Goal: Navigation & Orientation: Understand site structure

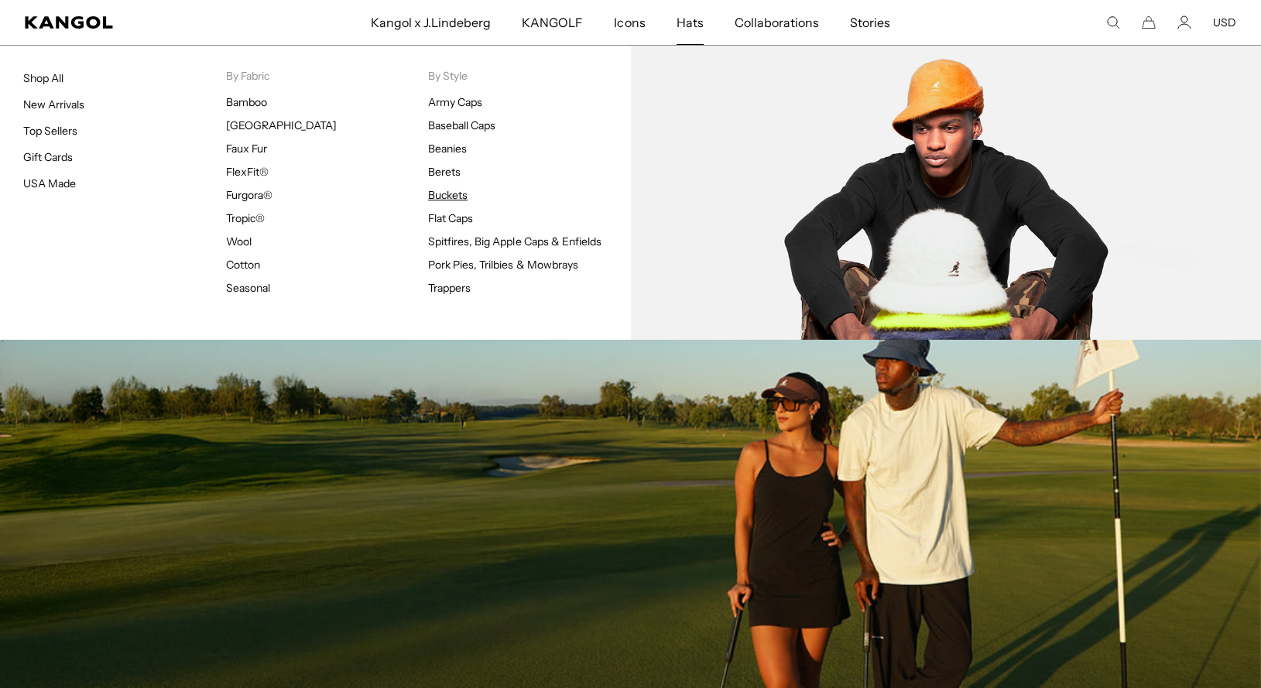
scroll to position [1184, 0]
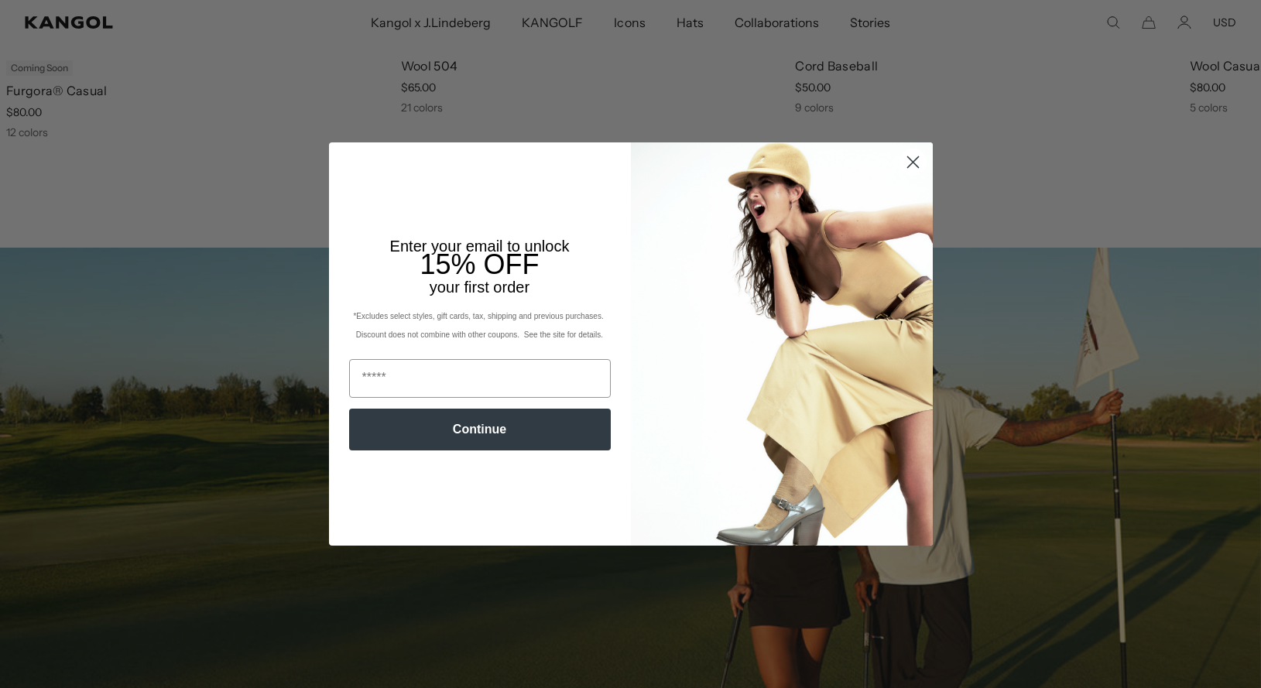
click at [914, 163] on icon "Close dialog" at bounding box center [912, 162] width 11 height 11
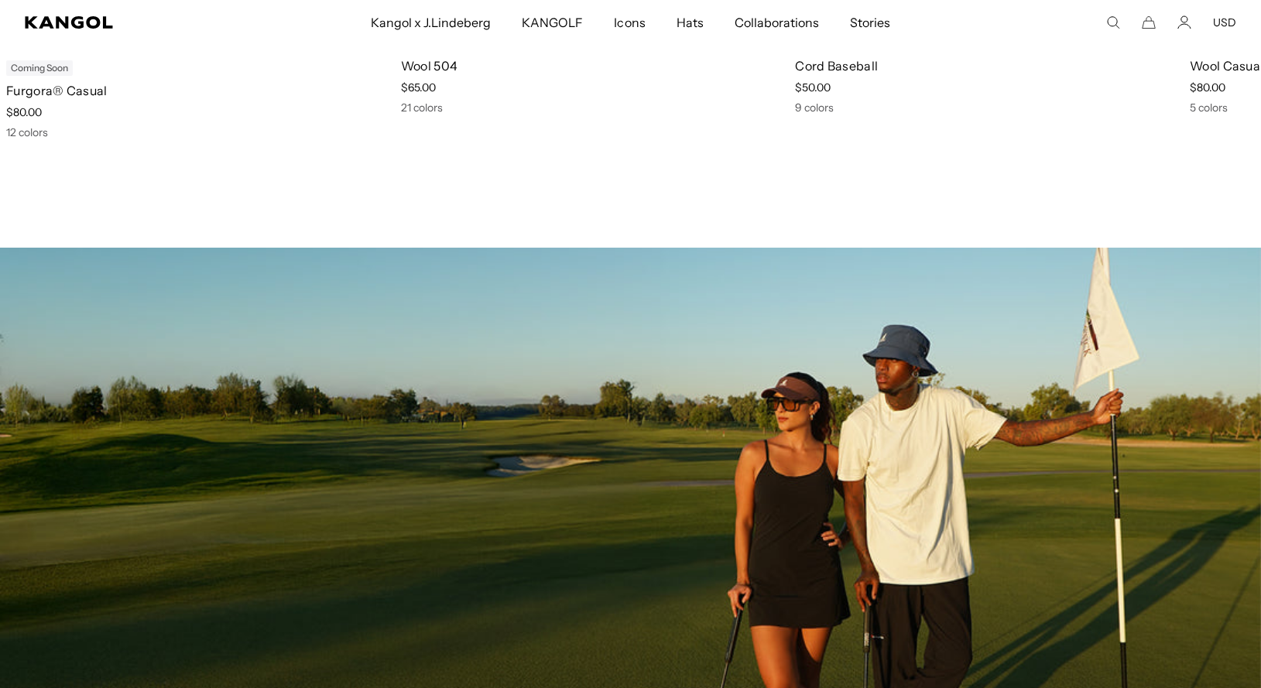
scroll to position [0, 0]
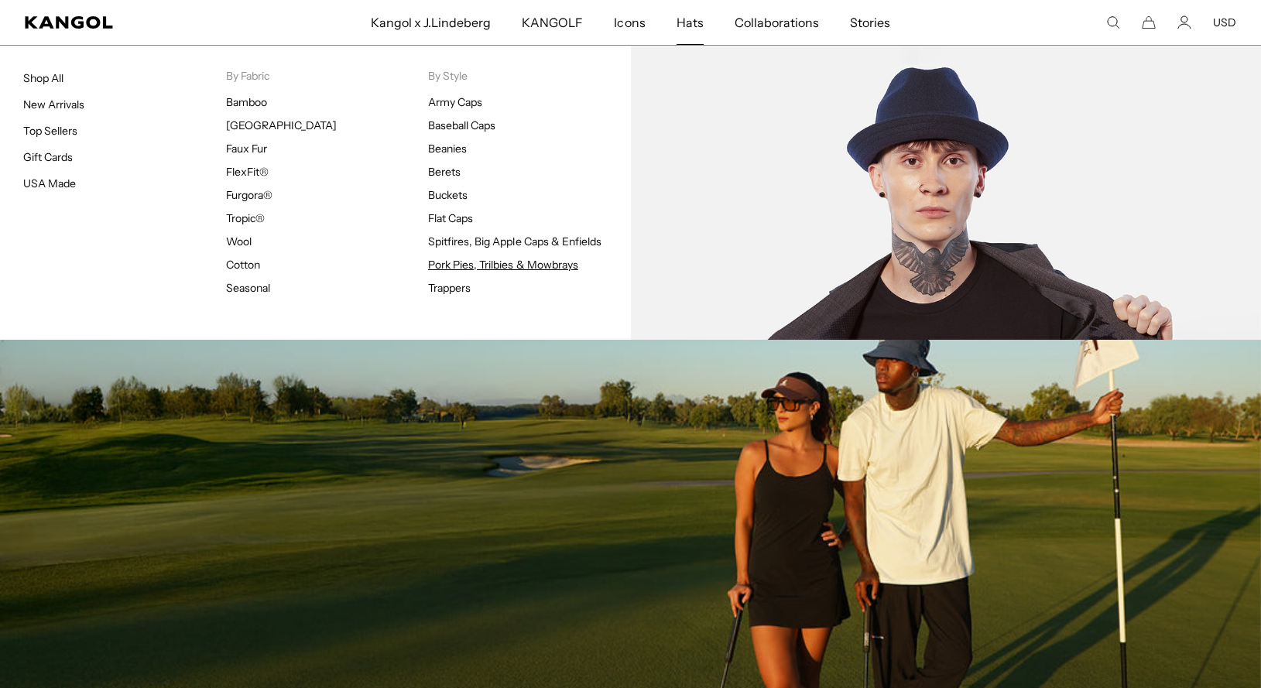
click at [454, 267] on link "Pork Pies, Trilbies & Mowbrays" at bounding box center [503, 265] width 150 height 14
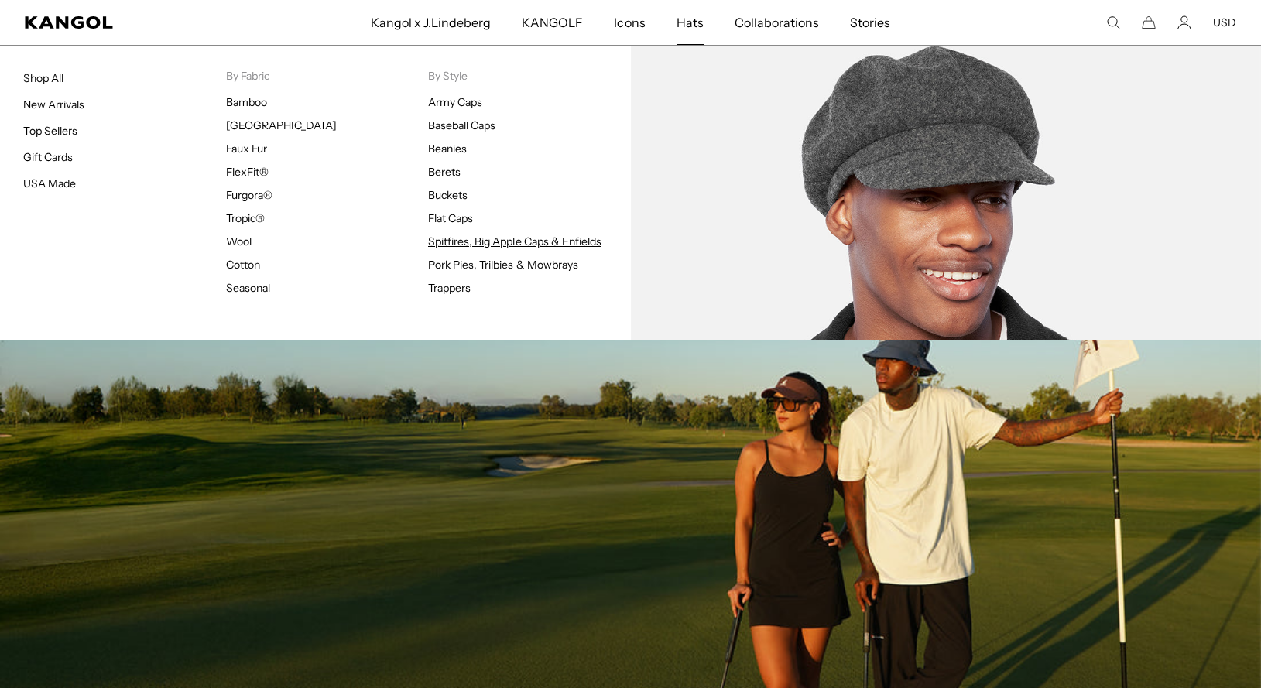
click at [470, 235] on link "Spitfires, Big Apple Caps & Enfields" at bounding box center [514, 242] width 173 height 14
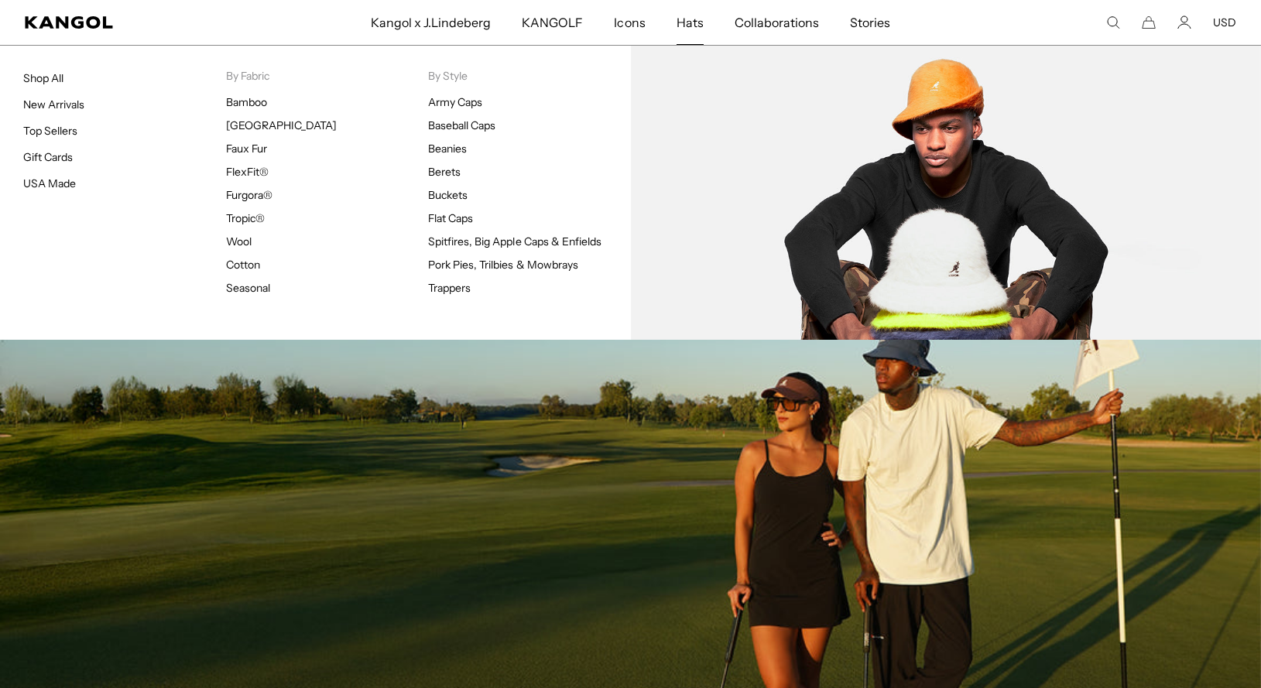
click at [434, 210] on ul "Army Caps Baseball Caps Beanies Berets Buckets Flat Caps Spitfires, Big Apple C…" at bounding box center [529, 195] width 203 height 200
click at [450, 196] on link "Buckets" at bounding box center [447, 195] width 39 height 14
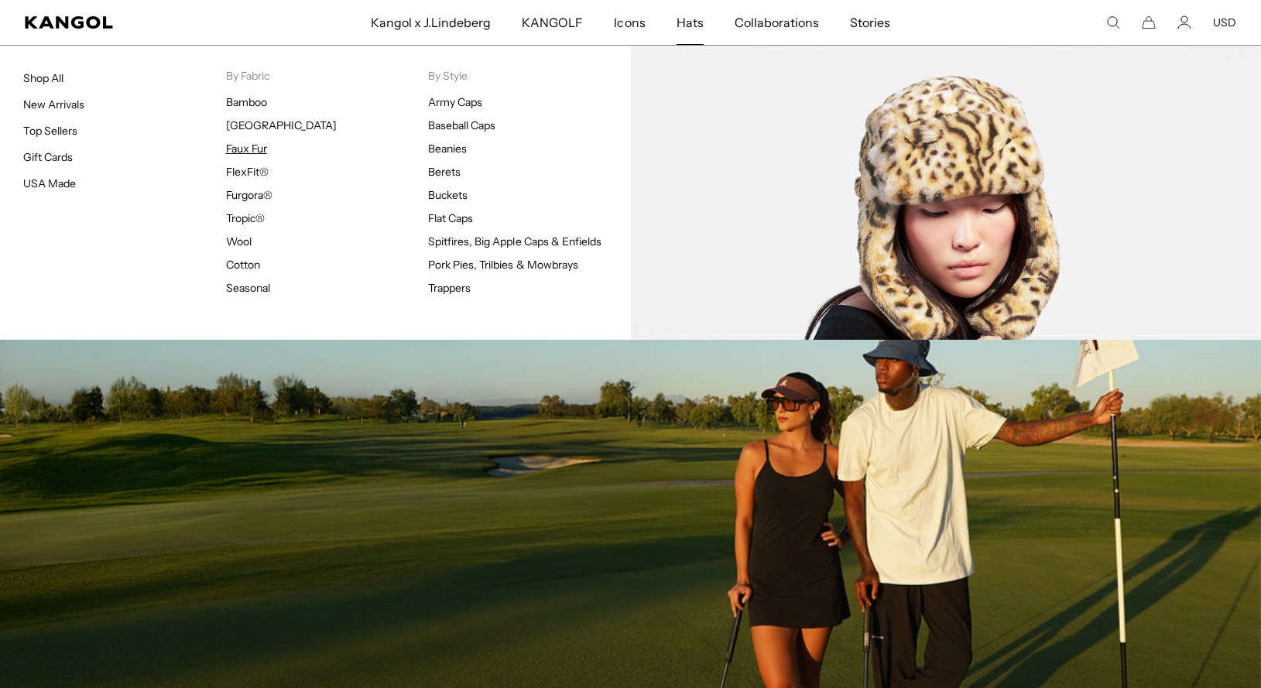
click at [249, 153] on link "Faux Fur" at bounding box center [246, 149] width 41 height 14
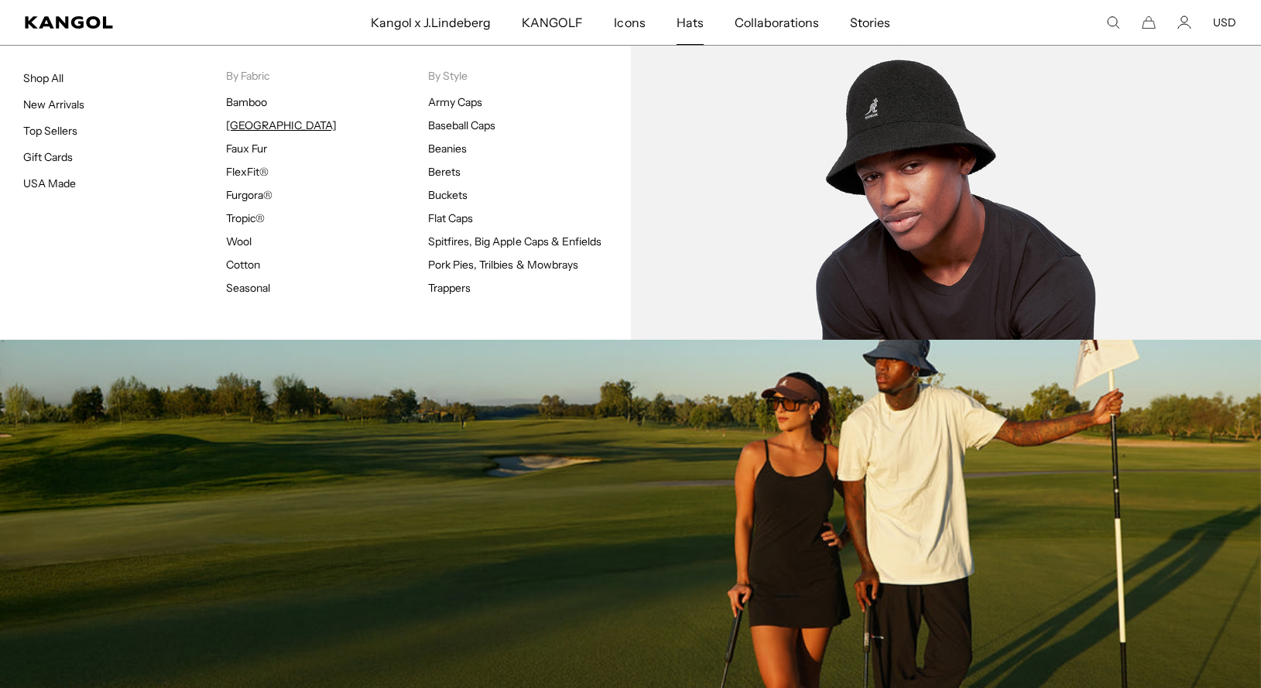
click at [262, 126] on link "[GEOGRAPHIC_DATA]" at bounding box center [281, 125] width 111 height 14
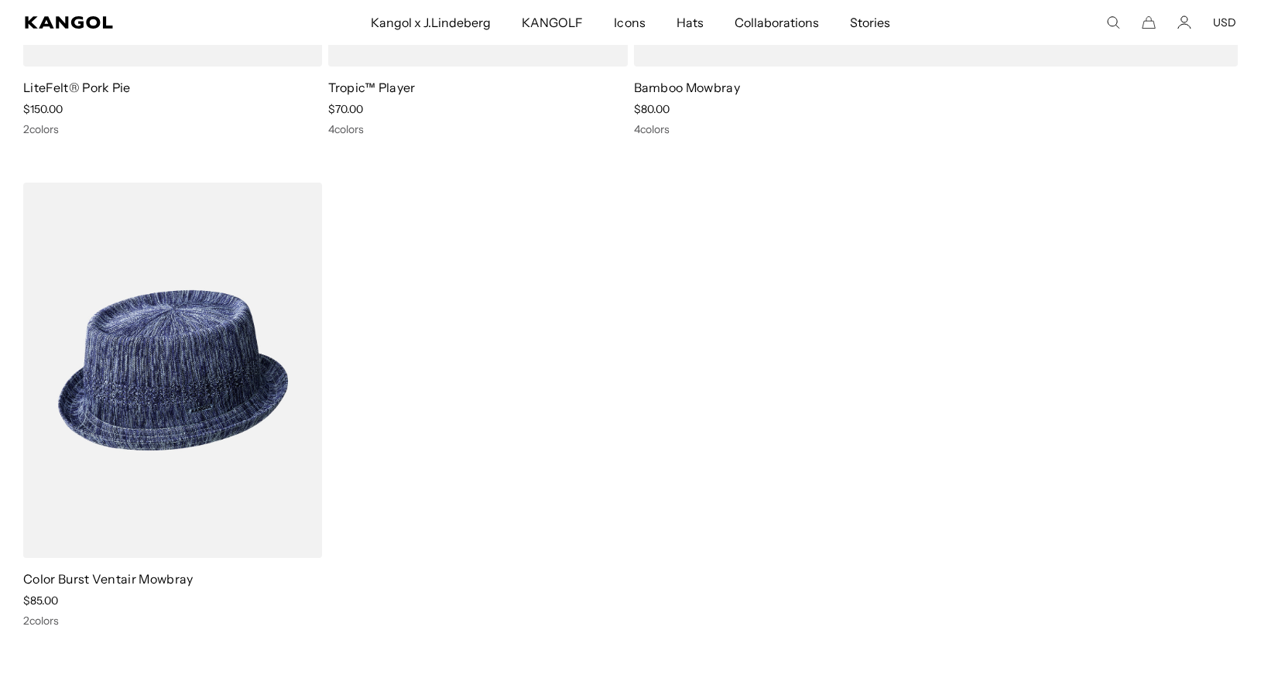
scroll to position [1027, 0]
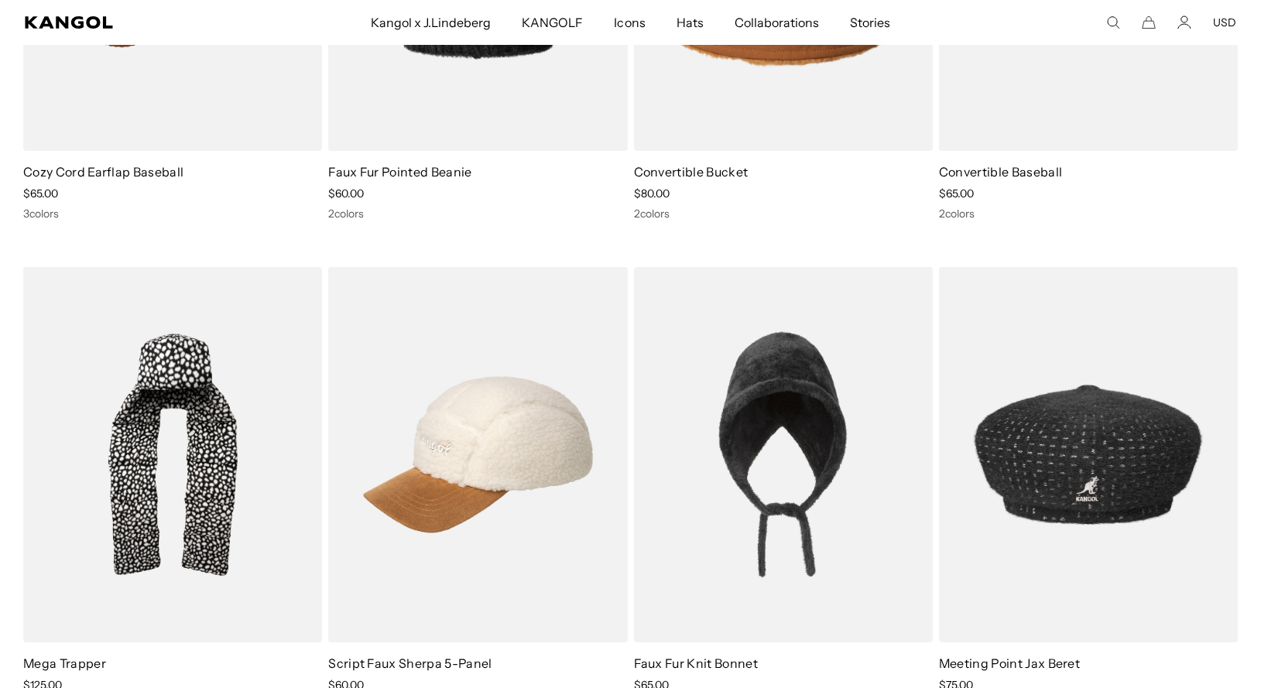
scroll to position [474, 0]
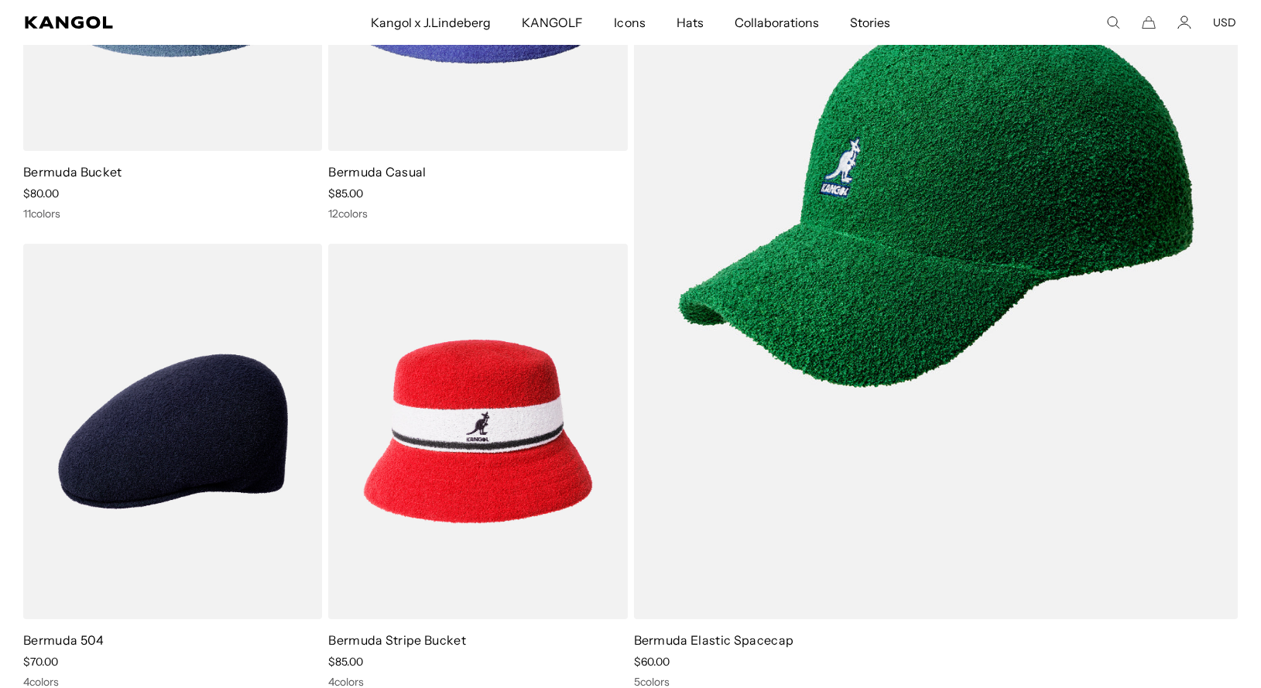
scroll to position [948, 0]
